Goal: Task Accomplishment & Management: Manage account settings

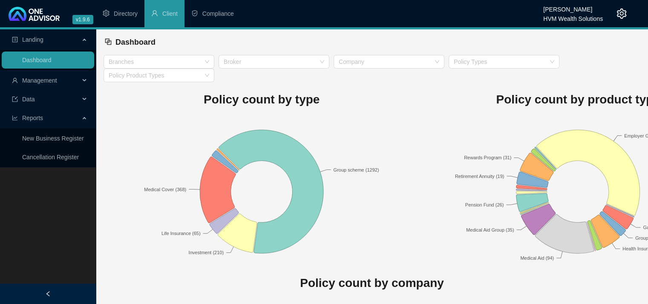
click at [81, 95] on div "Data" at bounding box center [48, 99] width 92 height 17
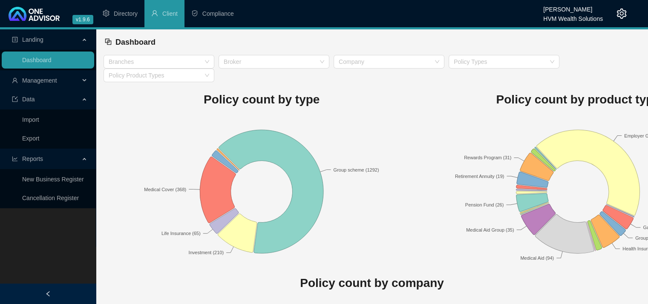
click at [83, 76] on div "Management" at bounding box center [48, 80] width 92 height 17
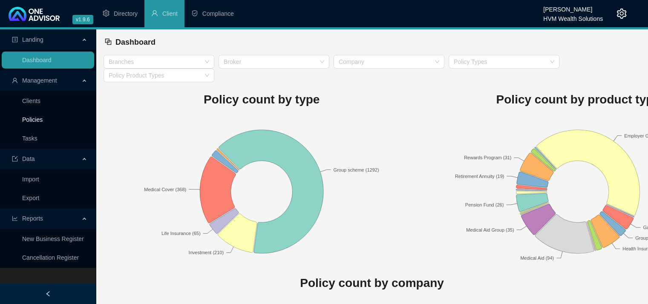
click at [31, 120] on link "Policies" at bounding box center [32, 119] width 20 height 7
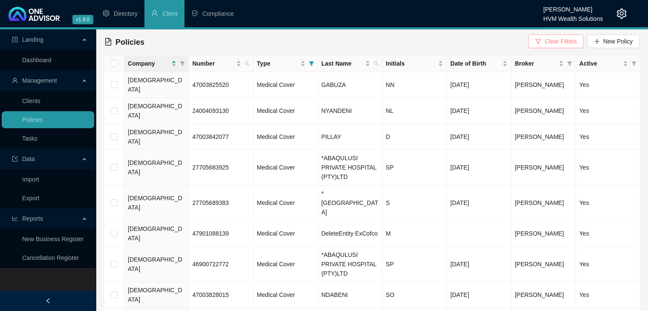
click at [558, 43] on span "Clear Filters" at bounding box center [560, 41] width 32 height 9
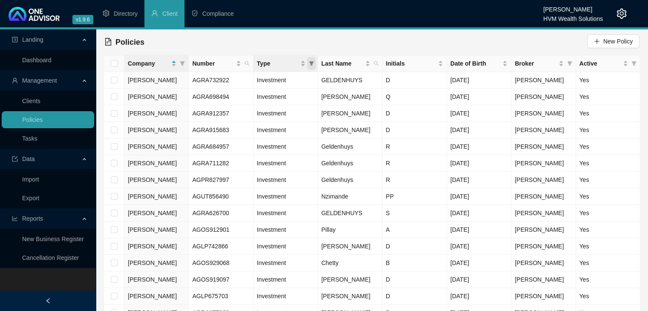
click at [312, 61] on icon "filter" at bounding box center [311, 63] width 5 height 4
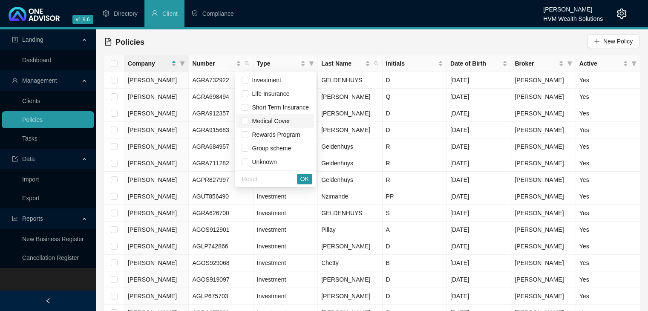
click at [258, 121] on span "Medical Cover" at bounding box center [268, 121] width 41 height 7
checkbox input "true"
click at [303, 178] on span "OK" at bounding box center [304, 178] width 9 height 9
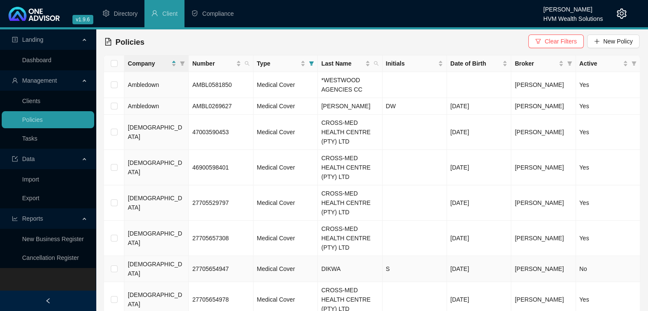
click at [348, 256] on td "DIKWA" at bounding box center [350, 269] width 64 height 26
click at [344, 256] on td "DIKWA" at bounding box center [350, 269] width 64 height 26
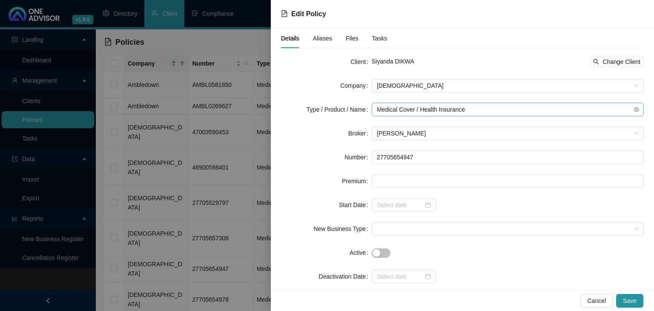
click at [484, 108] on span "Medical Cover / Health Insurance" at bounding box center [508, 109] width 262 height 13
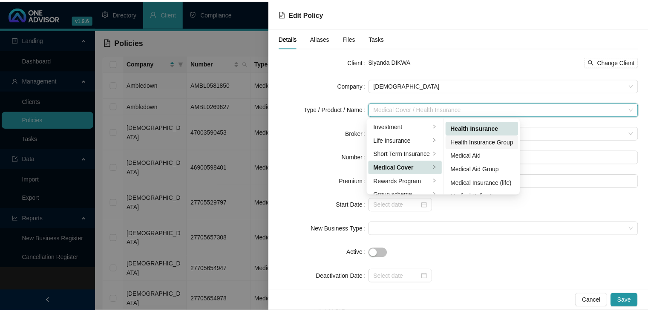
scroll to position [40, 0]
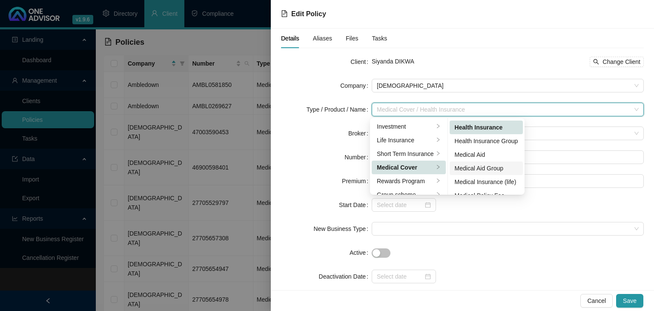
click at [477, 167] on div "Medical Aid Group" at bounding box center [486, 168] width 63 height 9
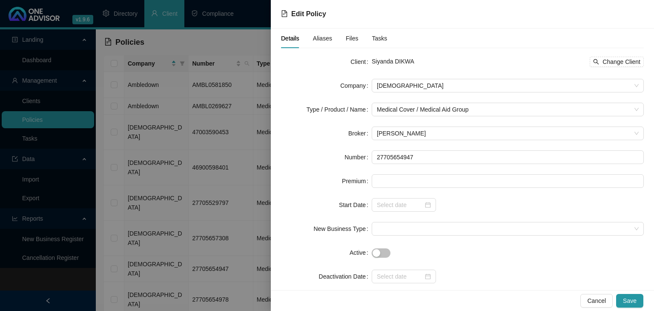
click at [404, 62] on span "Siyanda DIKWA" at bounding box center [393, 61] width 43 height 7
copy span "DIKWA"
click at [379, 61] on span "Siyanda DIKWA" at bounding box center [393, 61] width 43 height 7
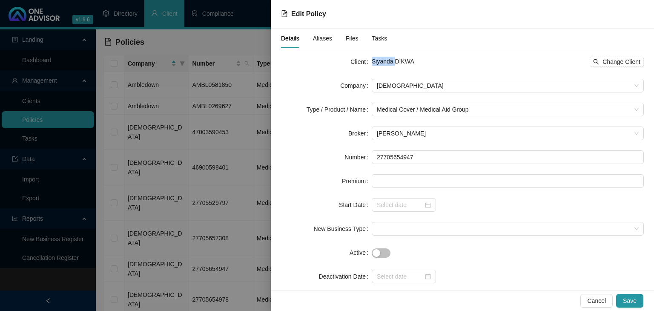
copy span "Siyanda"
click at [604, 64] on span "Change Client" at bounding box center [622, 61] width 38 height 9
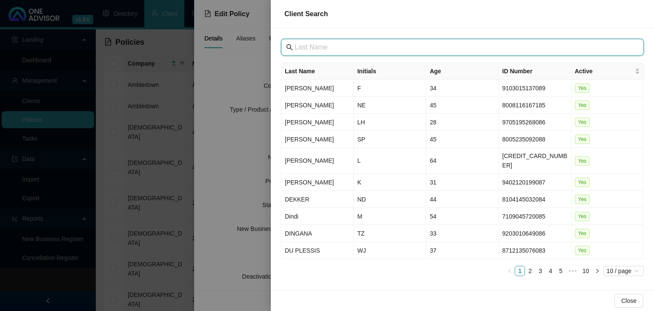
click at [373, 52] on input "text" at bounding box center [463, 47] width 337 height 10
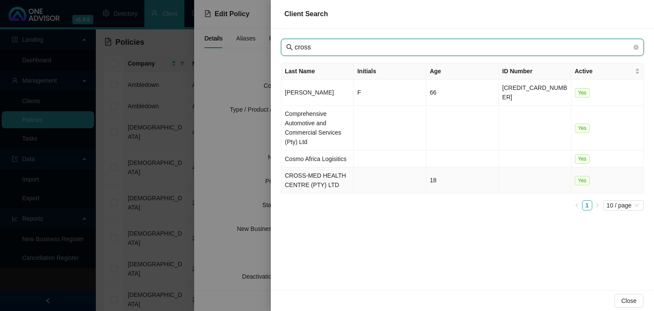
type input "cross"
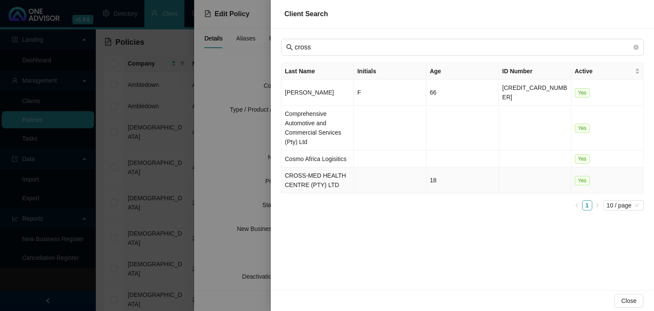
click at [320, 172] on td "CROSS-MED HEALTH CENTRE (PTY) LTD" at bounding box center [317, 180] width 72 height 26
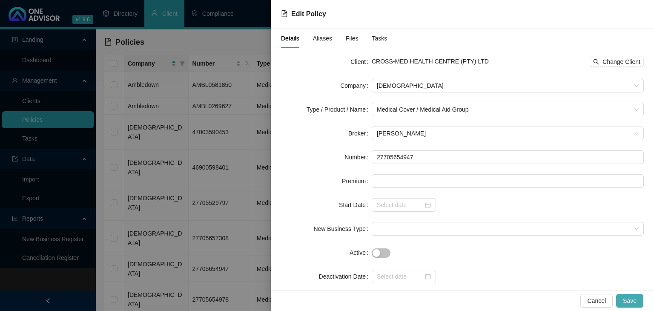
click at [629, 303] on span "Save" at bounding box center [630, 300] width 14 height 9
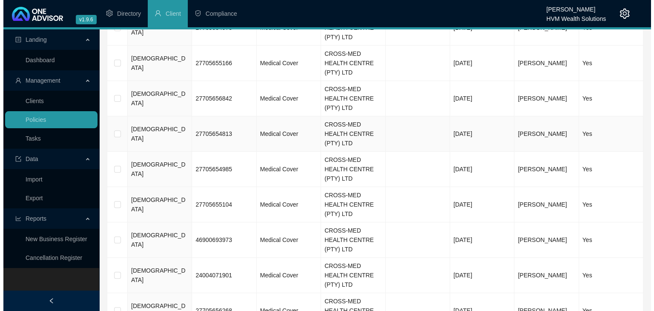
scroll to position [293, 0]
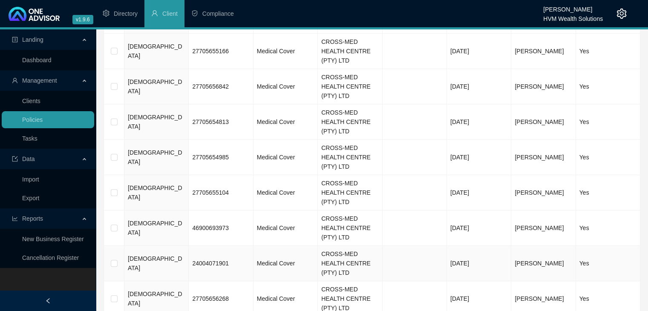
click at [353, 246] on td "CROSS-MED HEALTH CENTRE (PTY) LTD" at bounding box center [350, 263] width 64 height 35
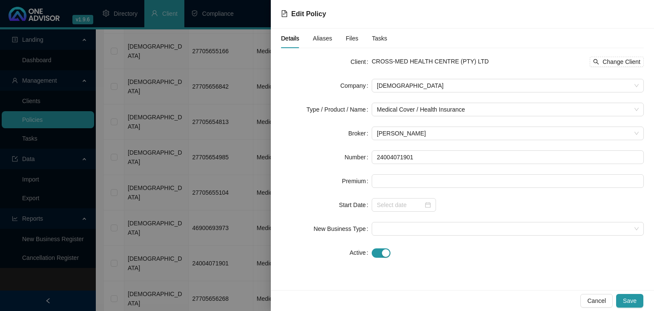
click at [231, 75] on div at bounding box center [327, 155] width 654 height 311
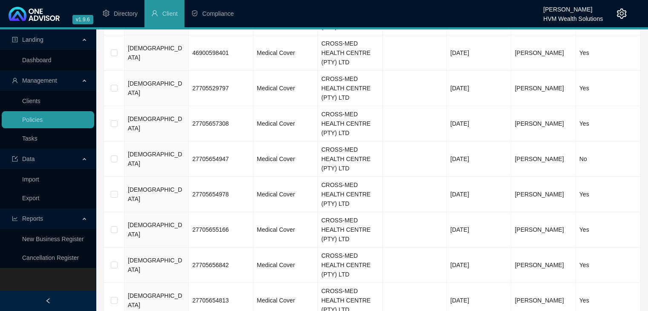
scroll to position [0, 0]
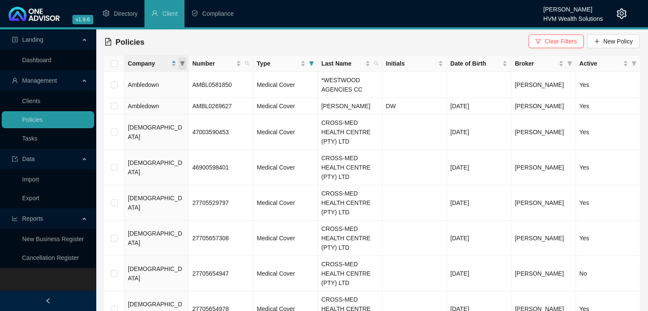
click at [184, 64] on icon "filter" at bounding box center [182, 63] width 5 height 5
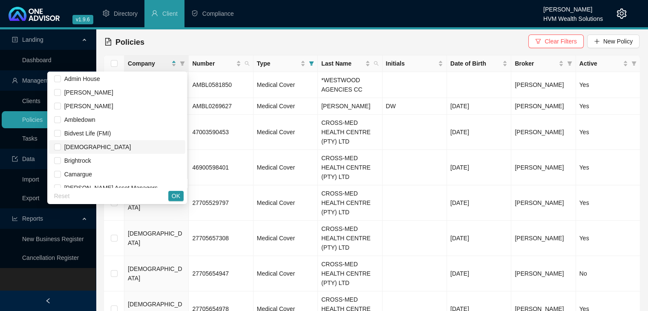
scroll to position [2, 0]
click at [58, 143] on input "checkbox" at bounding box center [57, 146] width 7 height 7
checkbox input "true"
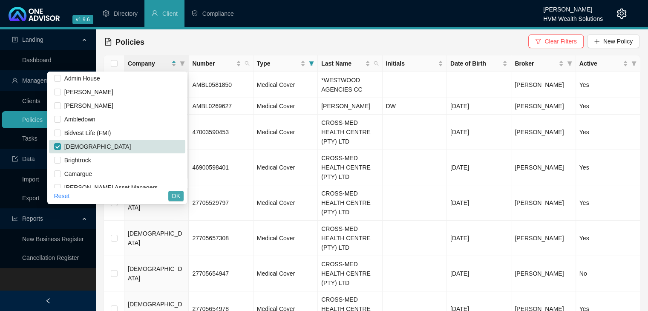
click at [177, 198] on span "OK" at bounding box center [176, 195] width 9 height 9
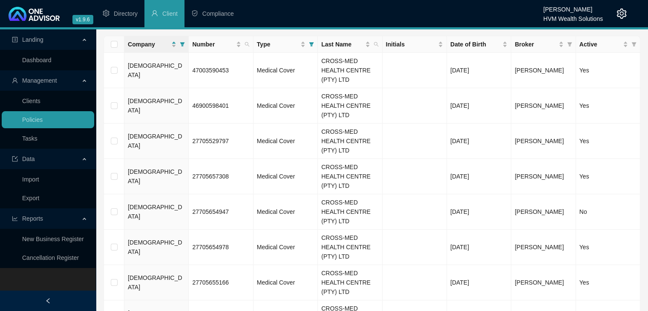
scroll to position [0, 0]
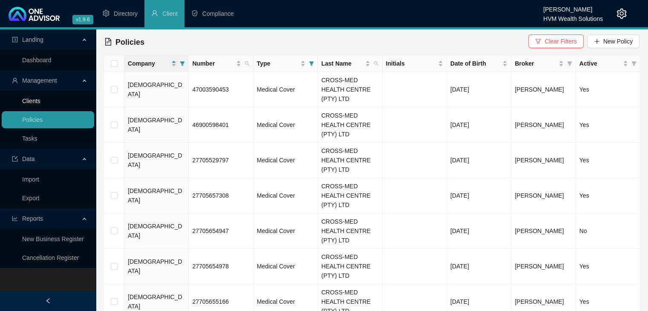
click at [37, 101] on link "Clients" at bounding box center [31, 101] width 18 height 7
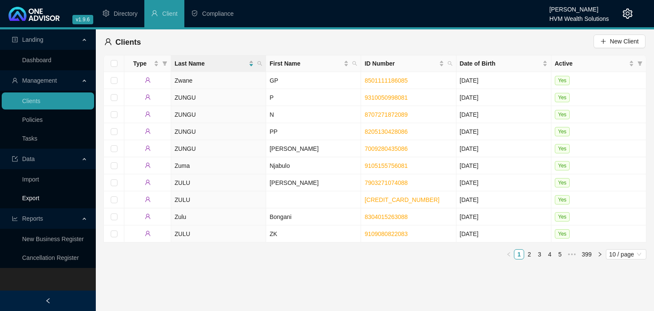
click at [39, 196] on link "Export" at bounding box center [30, 198] width 17 height 7
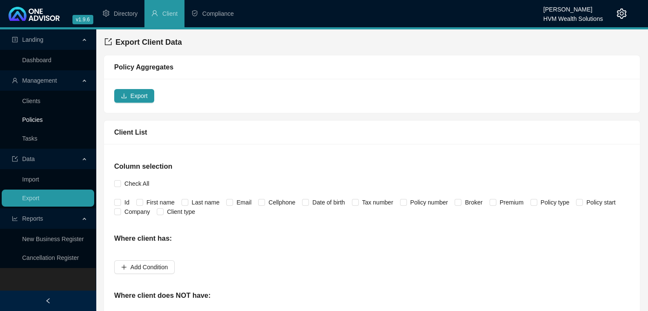
click at [43, 123] on link "Policies" at bounding box center [32, 119] width 20 height 7
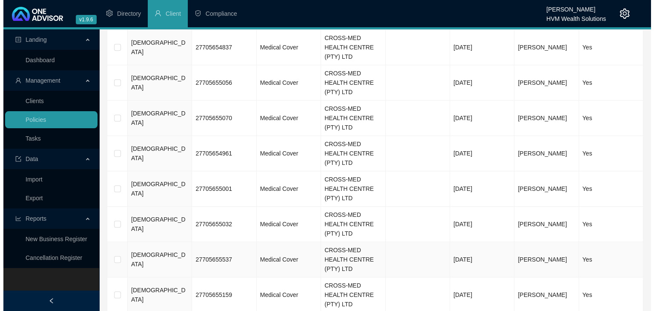
scroll to position [607, 0]
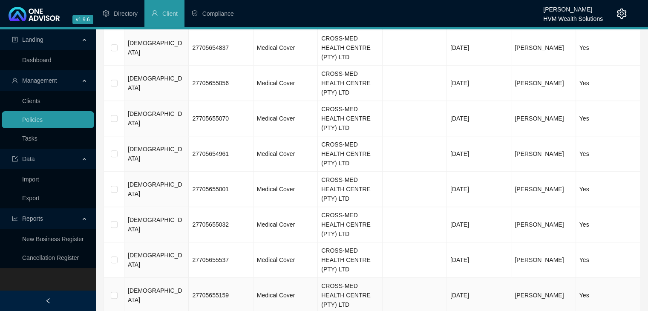
click at [272, 292] on span "Medical Cover" at bounding box center [276, 295] width 38 height 7
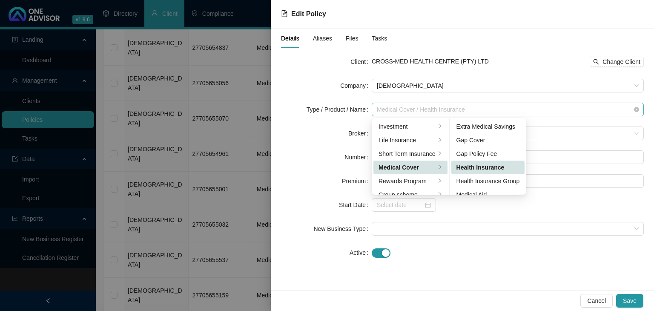
click at [458, 113] on span "Medical Cover / Health Insurance" at bounding box center [508, 109] width 262 height 13
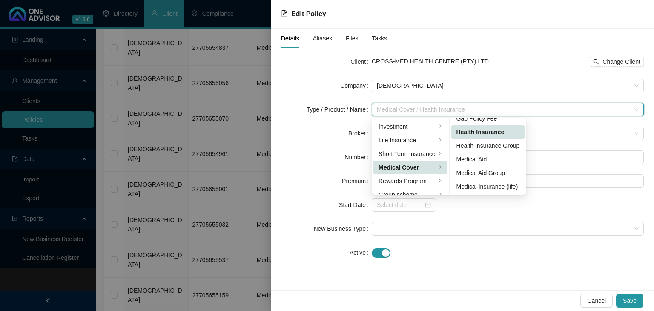
scroll to position [45, 0]
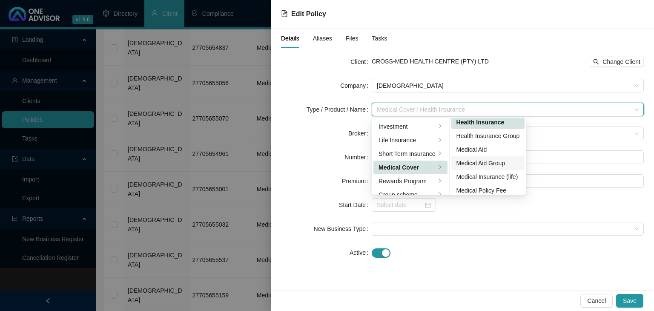
click at [487, 164] on div "Medical Aid Group" at bounding box center [488, 162] width 63 height 9
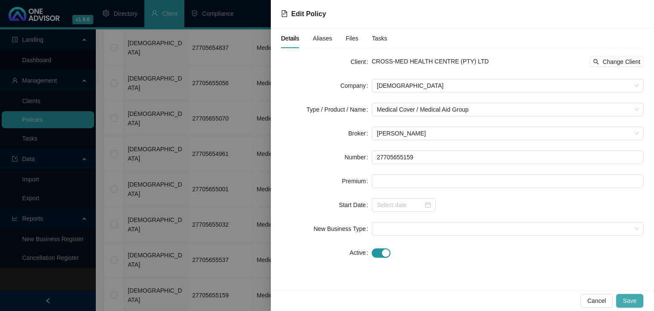
click at [628, 300] on span "Save" at bounding box center [630, 300] width 14 height 9
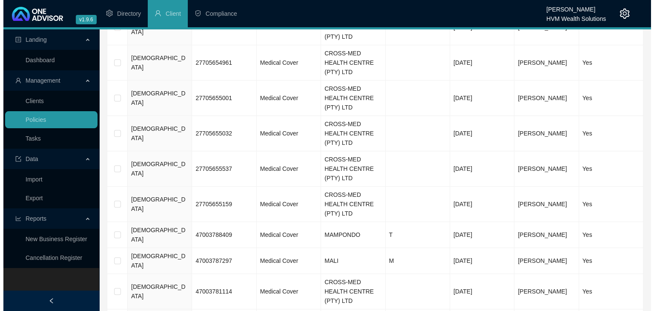
scroll to position [695, 0]
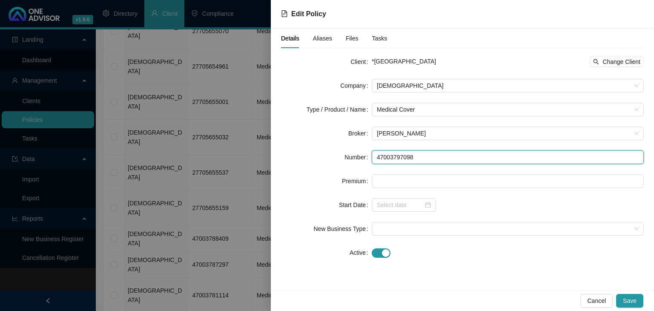
click at [389, 156] on input "47003797098" at bounding box center [508, 157] width 272 height 14
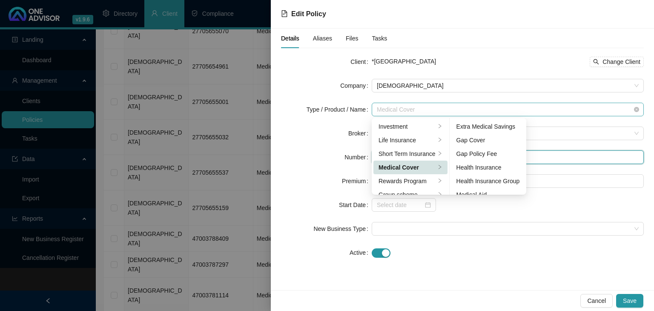
click at [505, 106] on span "Medical Cover" at bounding box center [508, 109] width 262 height 13
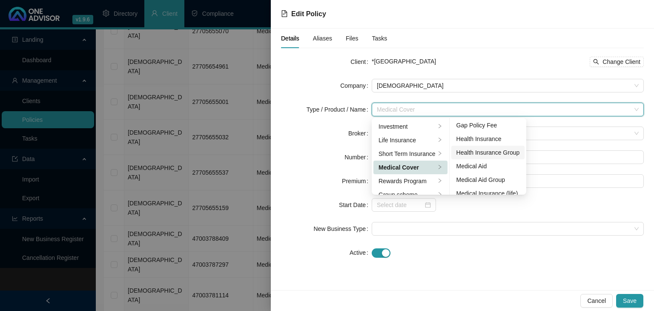
scroll to position [49, 0]
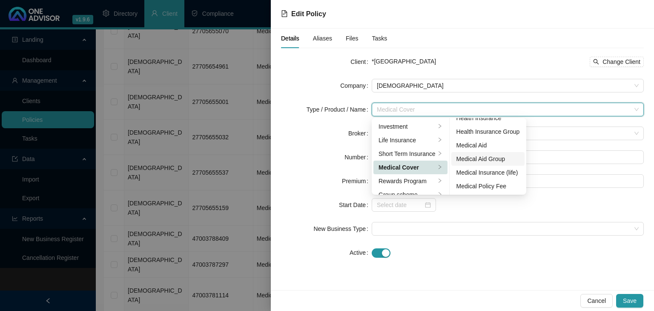
click at [484, 158] on div "Medical Aid Group" at bounding box center [488, 158] width 63 height 9
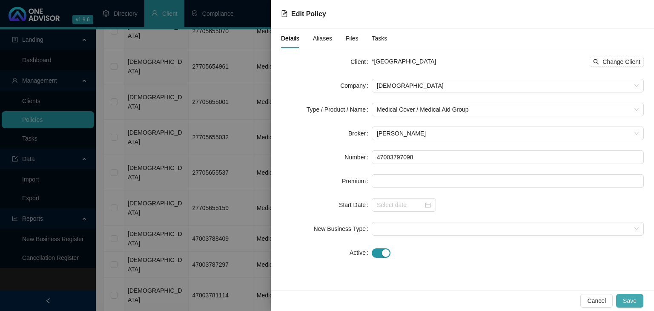
click at [638, 302] on button "Save" at bounding box center [629, 301] width 27 height 14
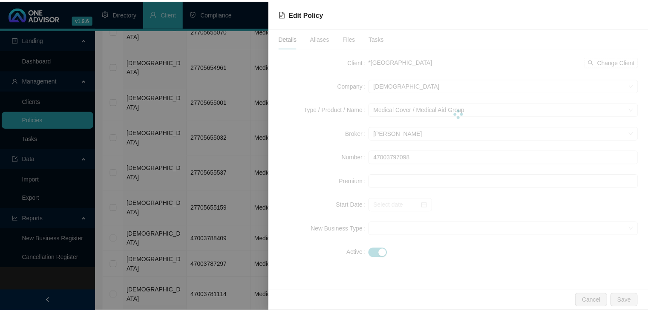
scroll to position [0, 0]
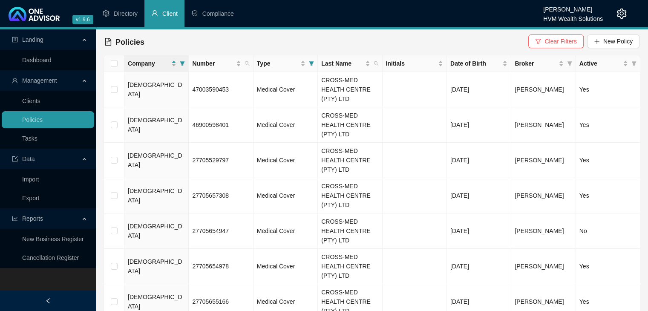
click at [167, 19] on li "Client" at bounding box center [164, 13] width 40 height 27
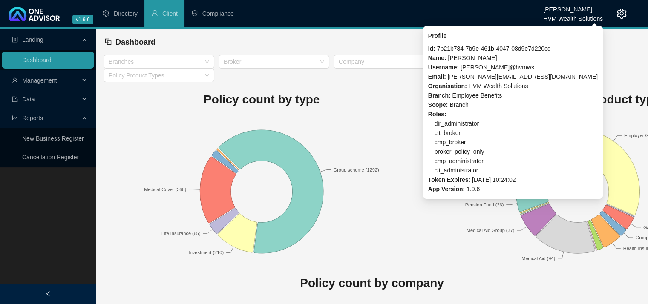
click at [621, 15] on icon "setting" at bounding box center [622, 14] width 10 height 10
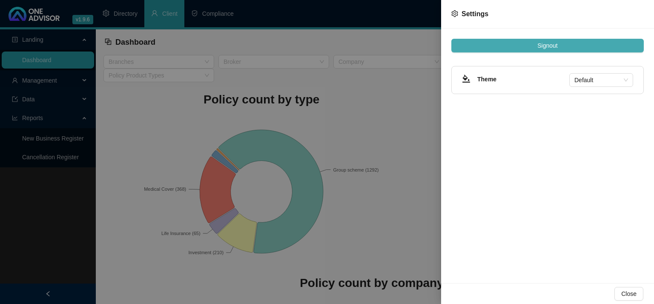
click at [571, 46] on button "Signout" at bounding box center [547, 46] width 192 height 14
